Goal: Information Seeking & Learning: Learn about a topic

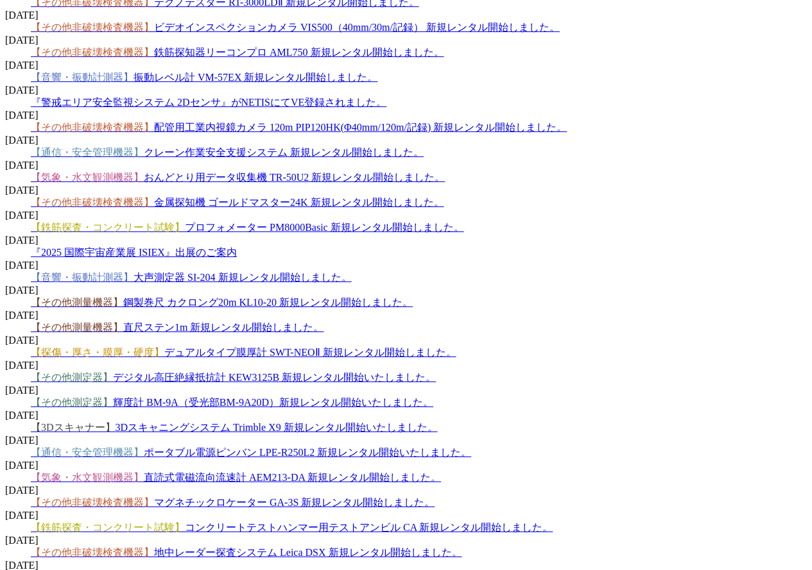
scroll to position [1841, 0]
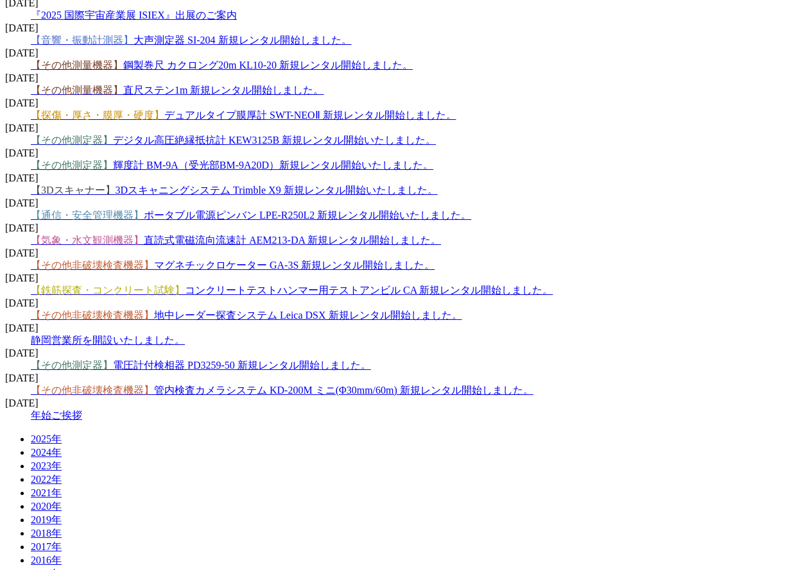
click at [379, 235] on link "【気象・水文観測機器】 直読式電磁流向流速計 AEM213-DA 新規レンタル開始しました。" at bounding box center [236, 240] width 410 height 11
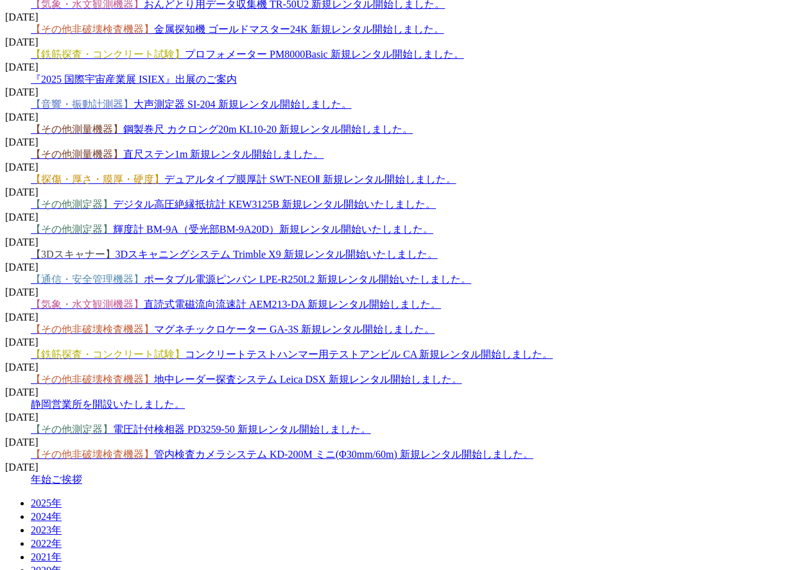
drag, startPoint x: 392, startPoint y: 158, endPoint x: 395, endPoint y: 151, distance: 7.8
click at [392, 249] on span "【3Dスキャナー】 3Dスキャニングシステム Trimble X9 新規レンタル開始いたしました。" at bounding box center [234, 254] width 407 height 11
click at [395, 249] on link "【3Dスキャナー】 3Dスキャニングシステム Trimble X9 新規レンタル開始いたしました。" at bounding box center [234, 254] width 407 height 11
click at [319, 224] on span "【その他測定器】 輝度計 BM-9A（受光部BM-9A20D）新規レンタル開始いたしました。" at bounding box center [232, 229] width 402 height 11
click at [320, 224] on link "【その他測定器】 輝度計 BM-9A（受光部BM-9A20D）新規レンタル開始いたしました。" at bounding box center [232, 229] width 402 height 11
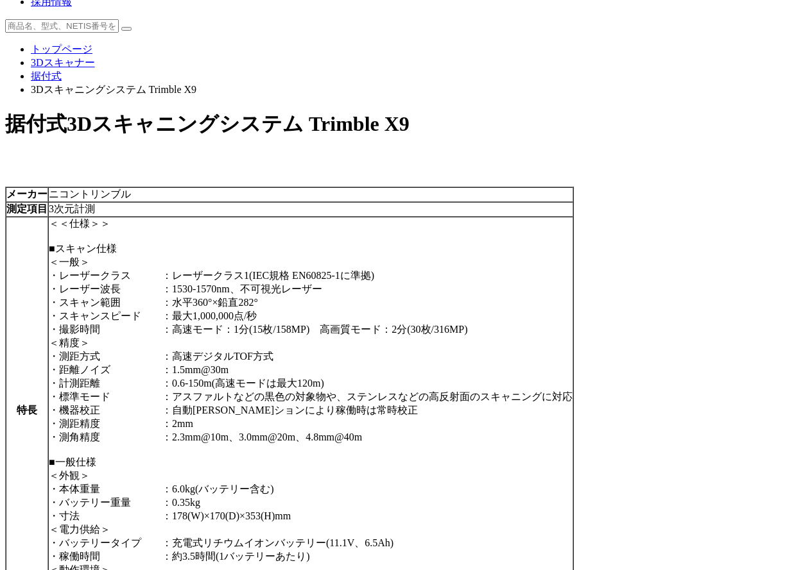
scroll to position [257, 0]
